Goal: Task Accomplishment & Management: Complete application form

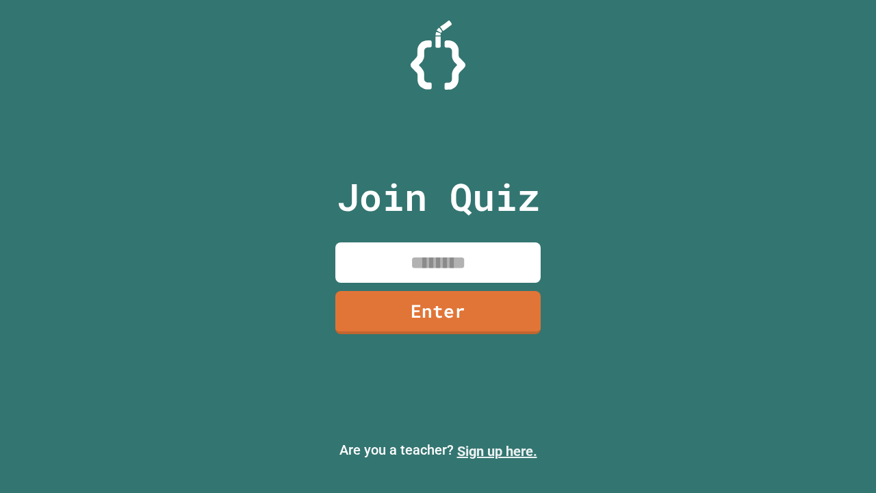
click at [497, 451] on link "Sign up here." at bounding box center [497, 451] width 80 height 16
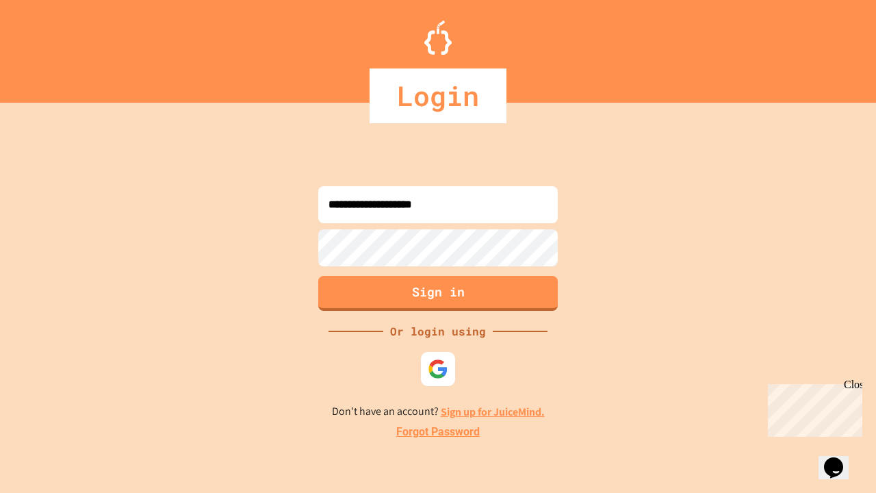
type input "**********"
